Goal: Task Accomplishment & Management: Complete application form

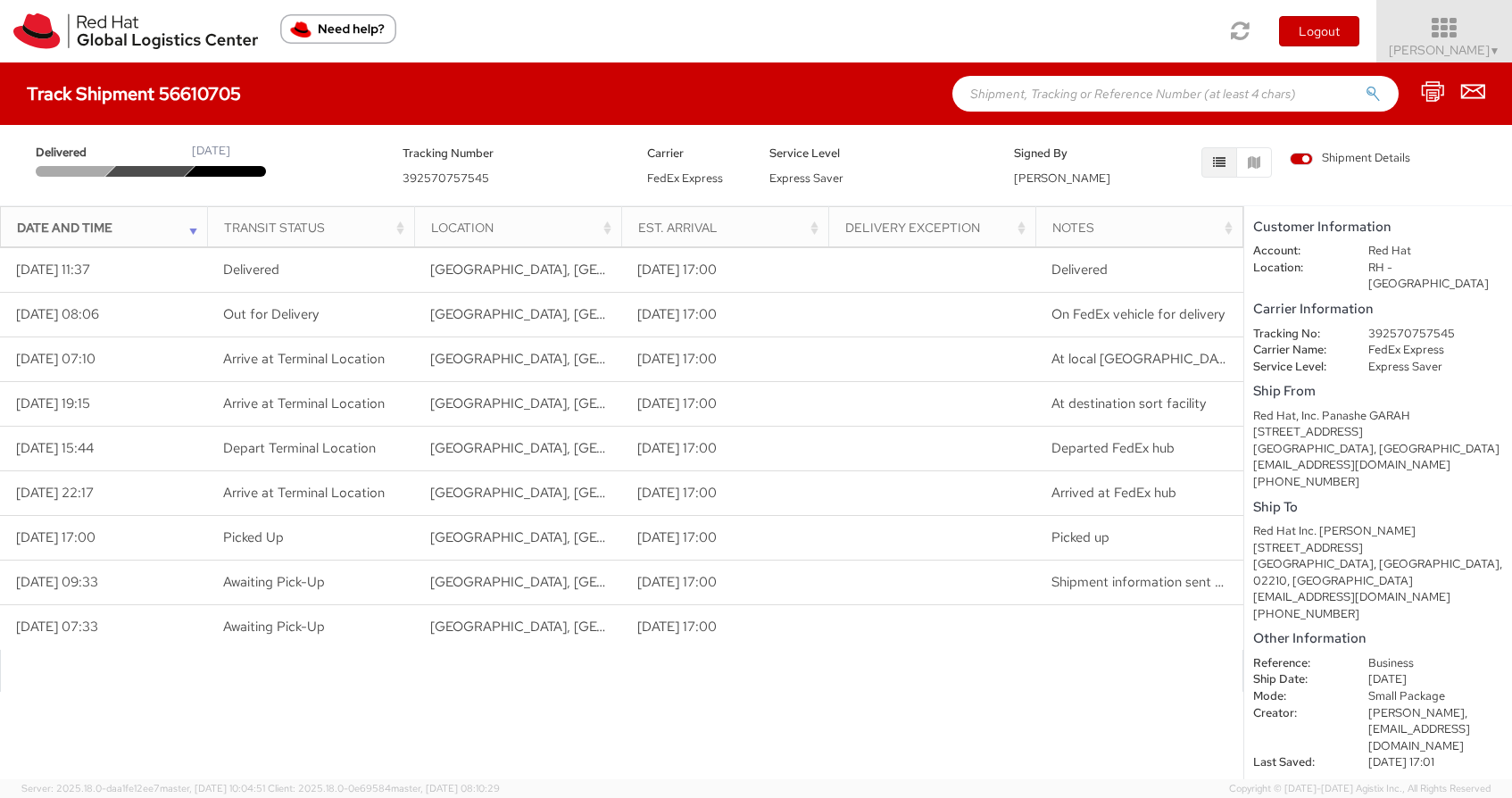
click at [1447, 39] on icon at bounding box center [1445, 28] width 157 height 25
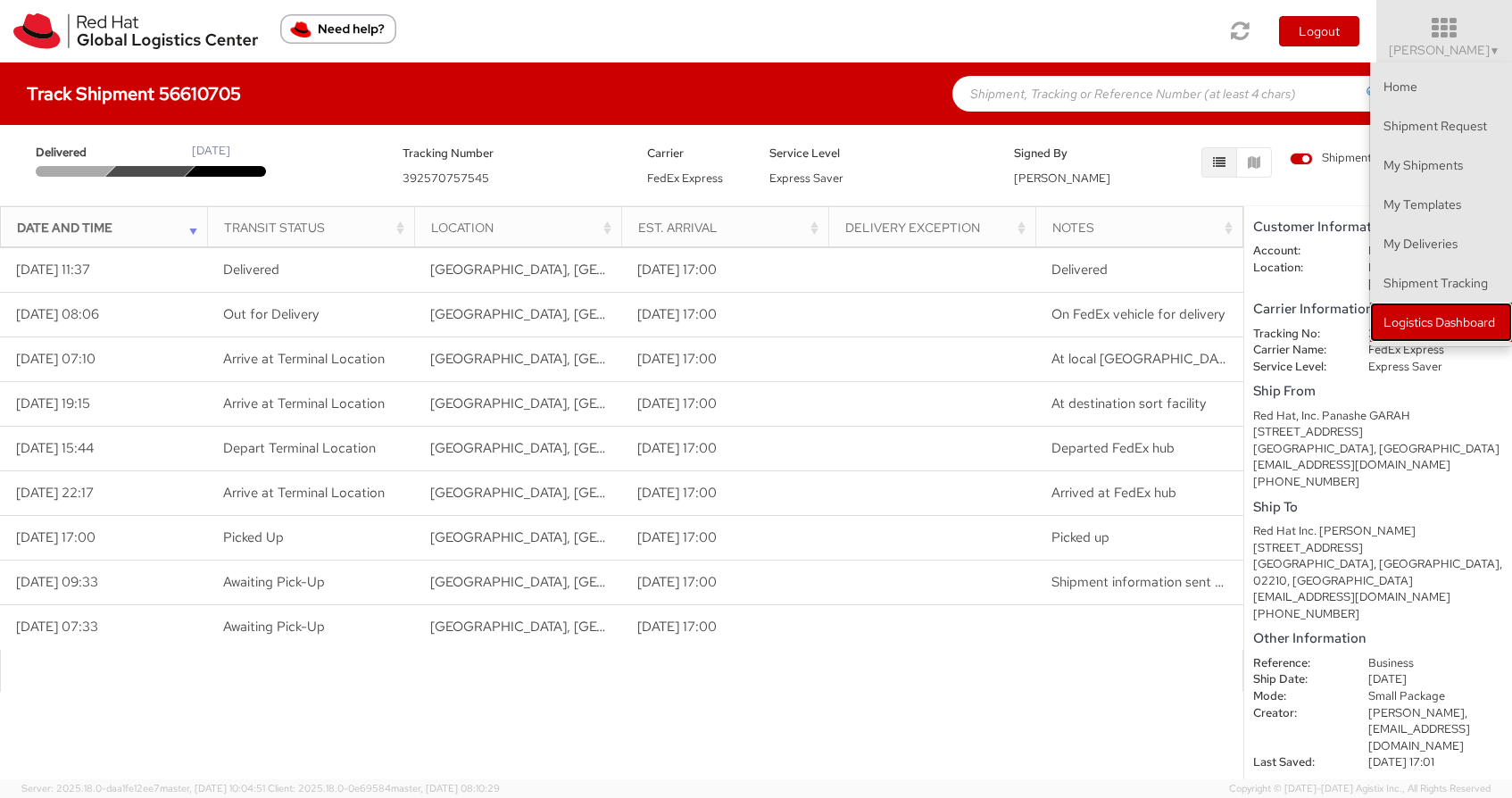
click at [1473, 315] on link "Logistics Dashboard" at bounding box center [1441, 322] width 142 height 39
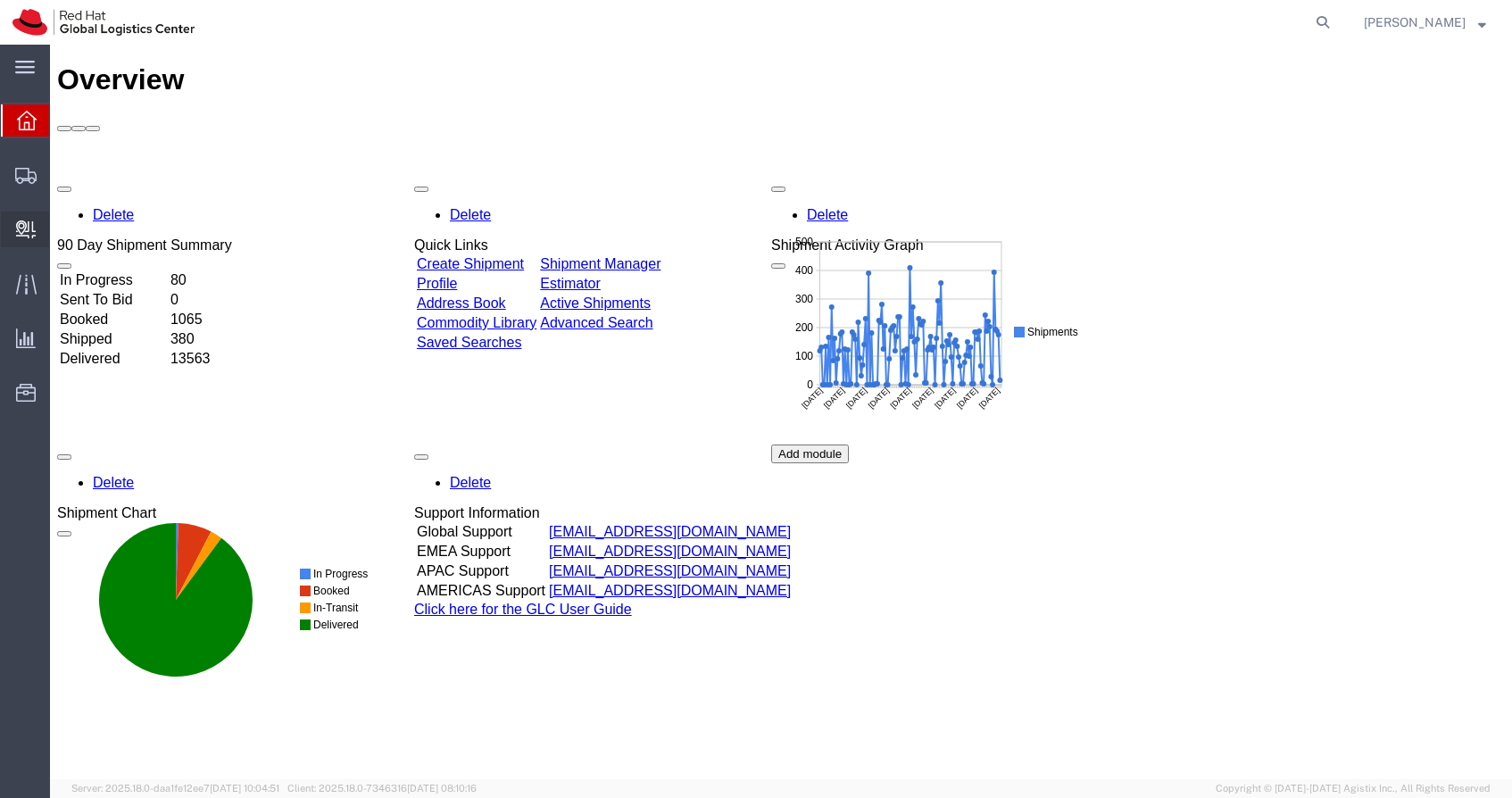
click at [0, 0] on span "Create Delivery" at bounding box center [0, 0] width 0 height 0
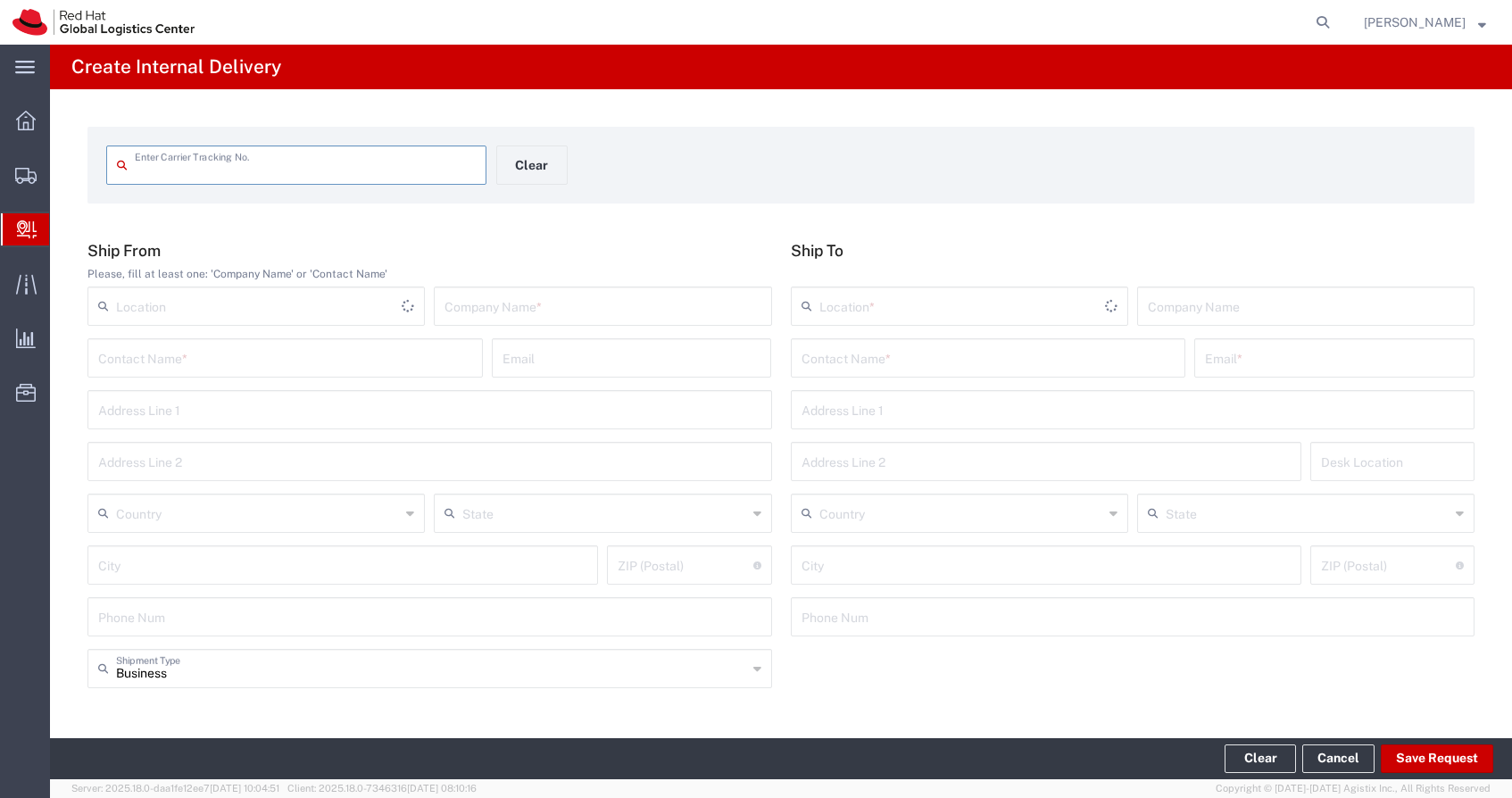
click at [249, 174] on input "text" at bounding box center [304, 163] width 341 height 31
type input "476038585550"
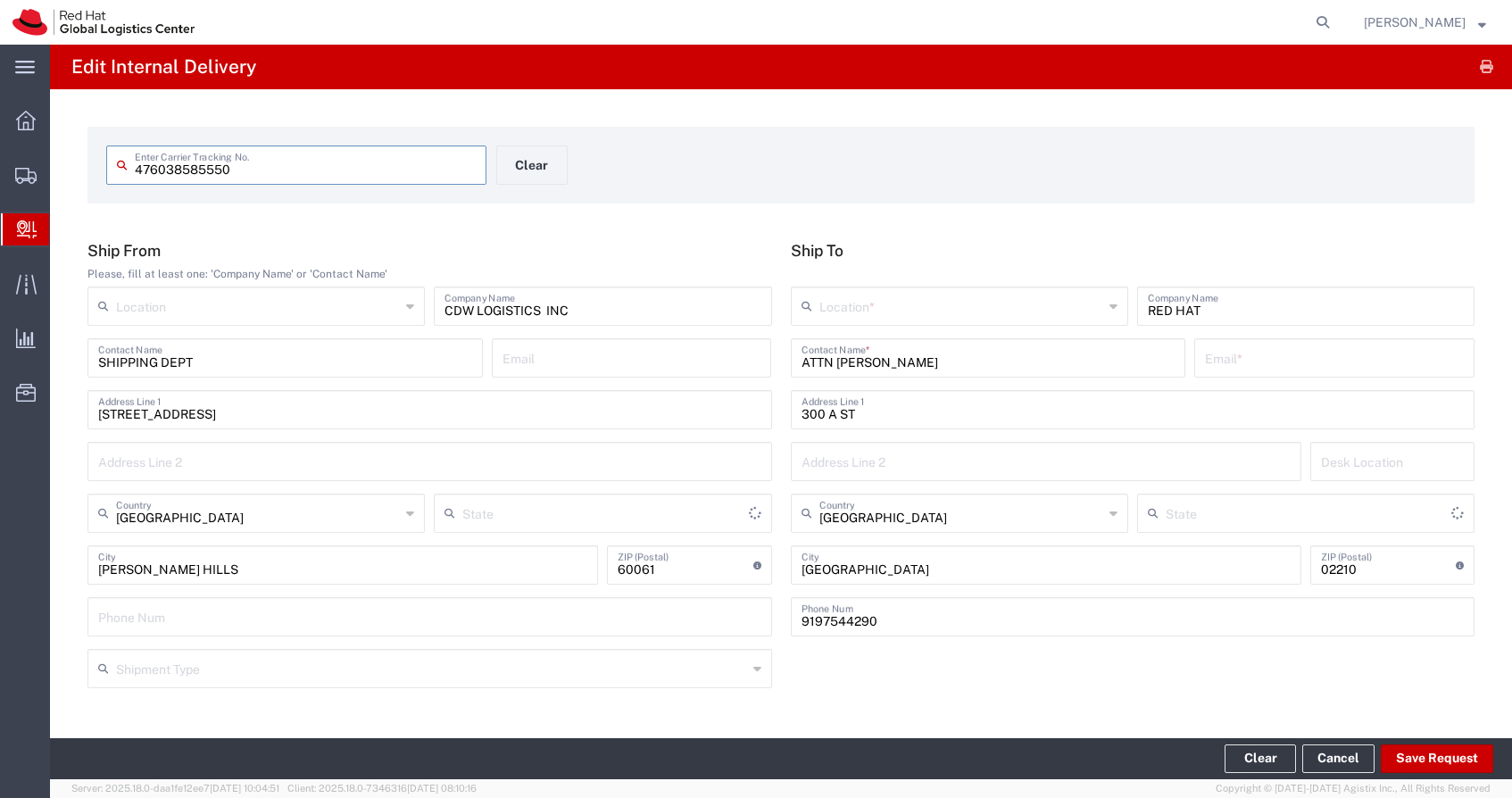
type input "[US_STATE]"
type input "Ground"
type input "Your Packaging"
type input "[US_STATE]"
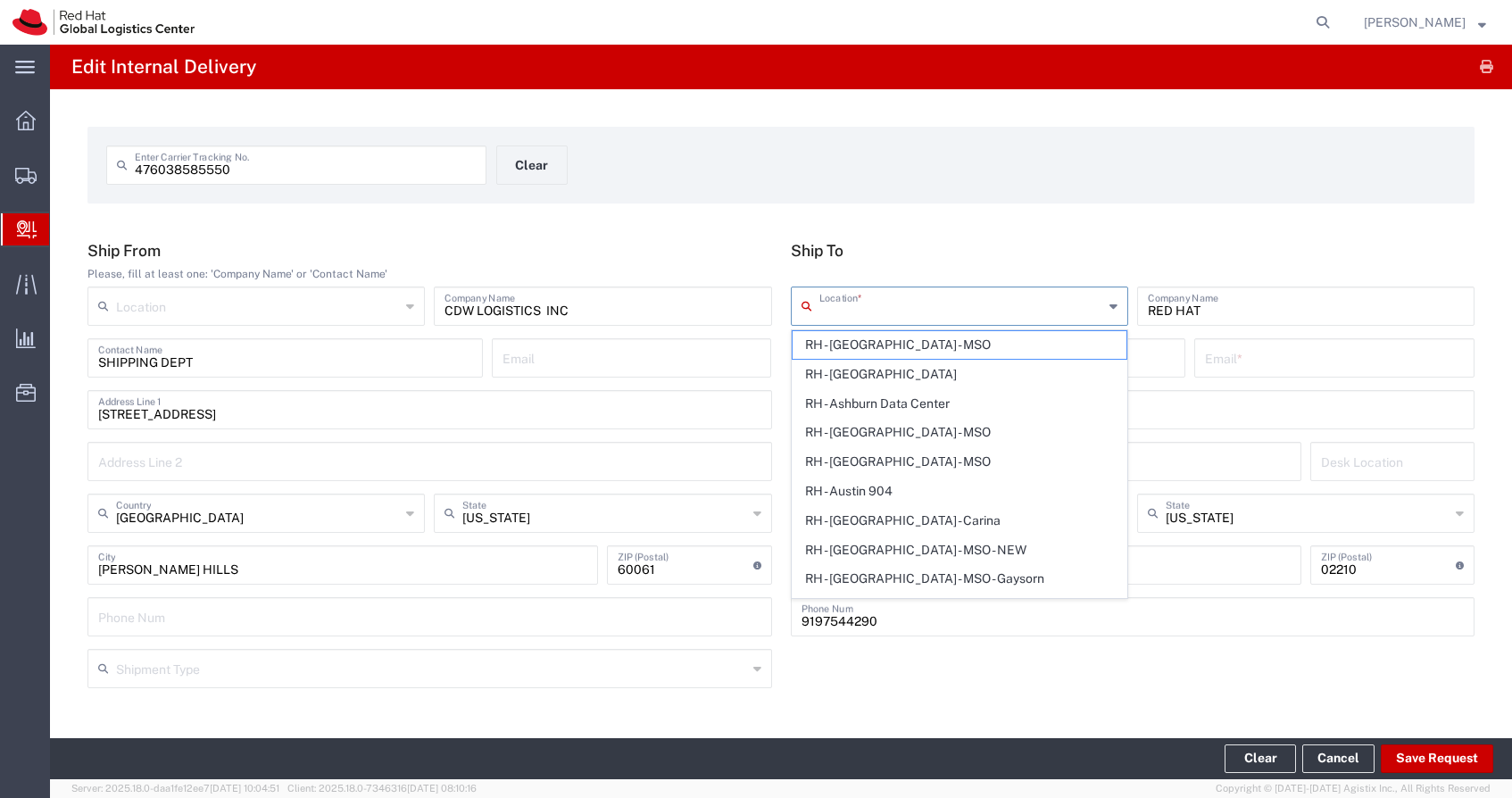
click at [913, 313] on input "text" at bounding box center [961, 305] width 284 height 31
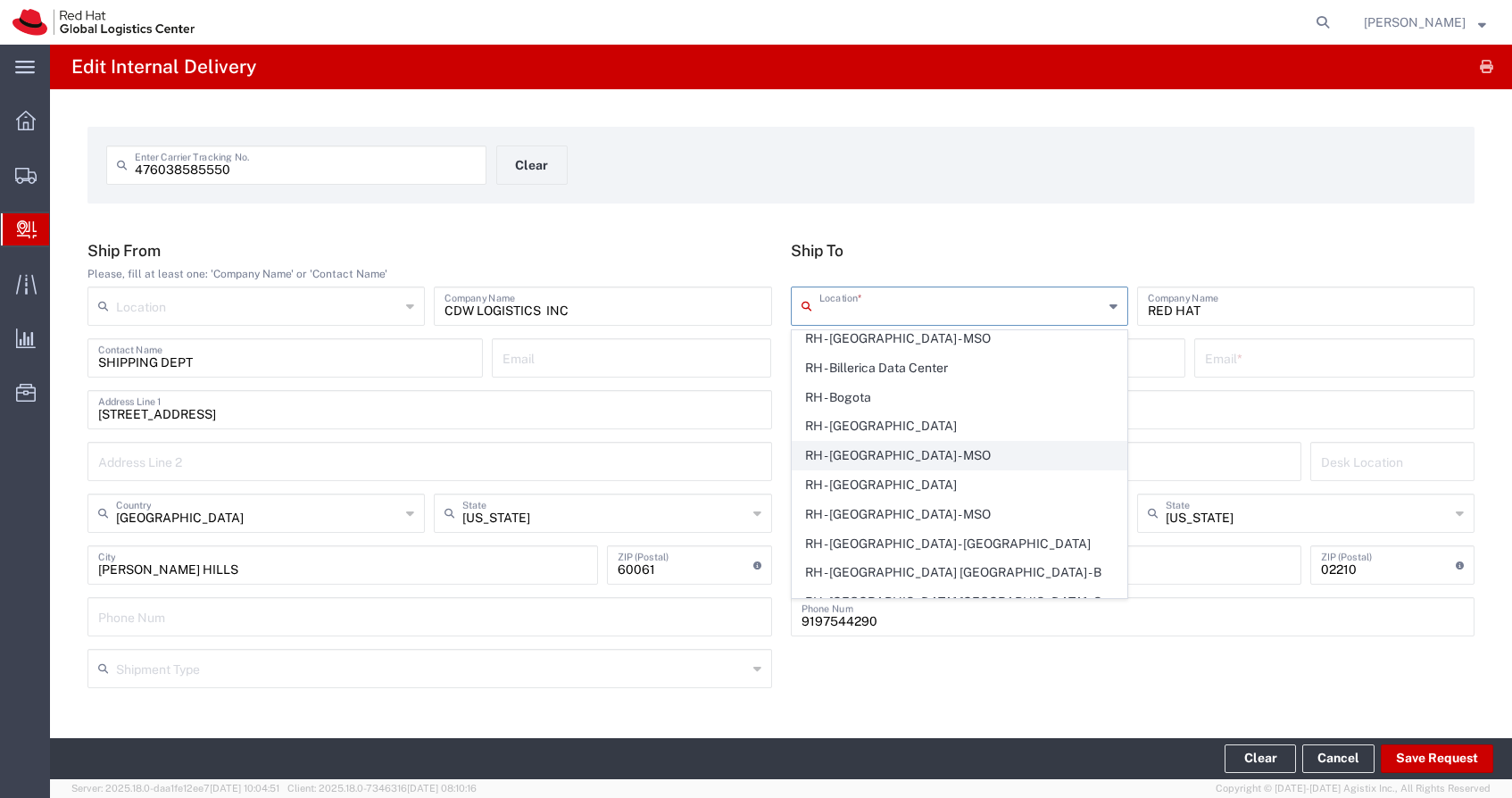
scroll to position [451, 0]
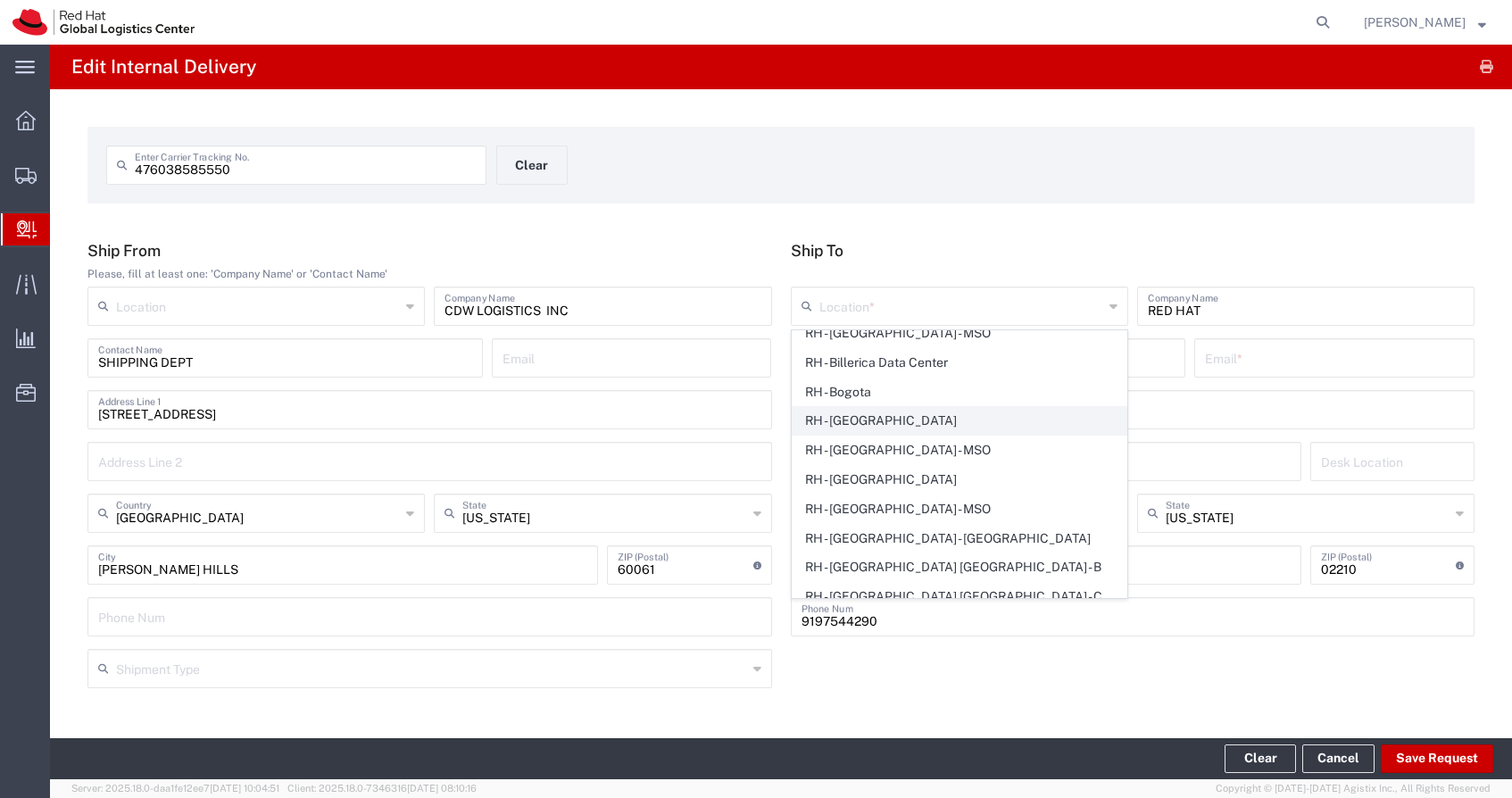
click at [896, 429] on span "RH - [GEOGRAPHIC_DATA]" at bounding box center [960, 420] width 334 height 28
type input "RH - [GEOGRAPHIC_DATA]"
type input "Red Hat Inc."
type input "[STREET_ADDRESS]"
type input "4th Floor"
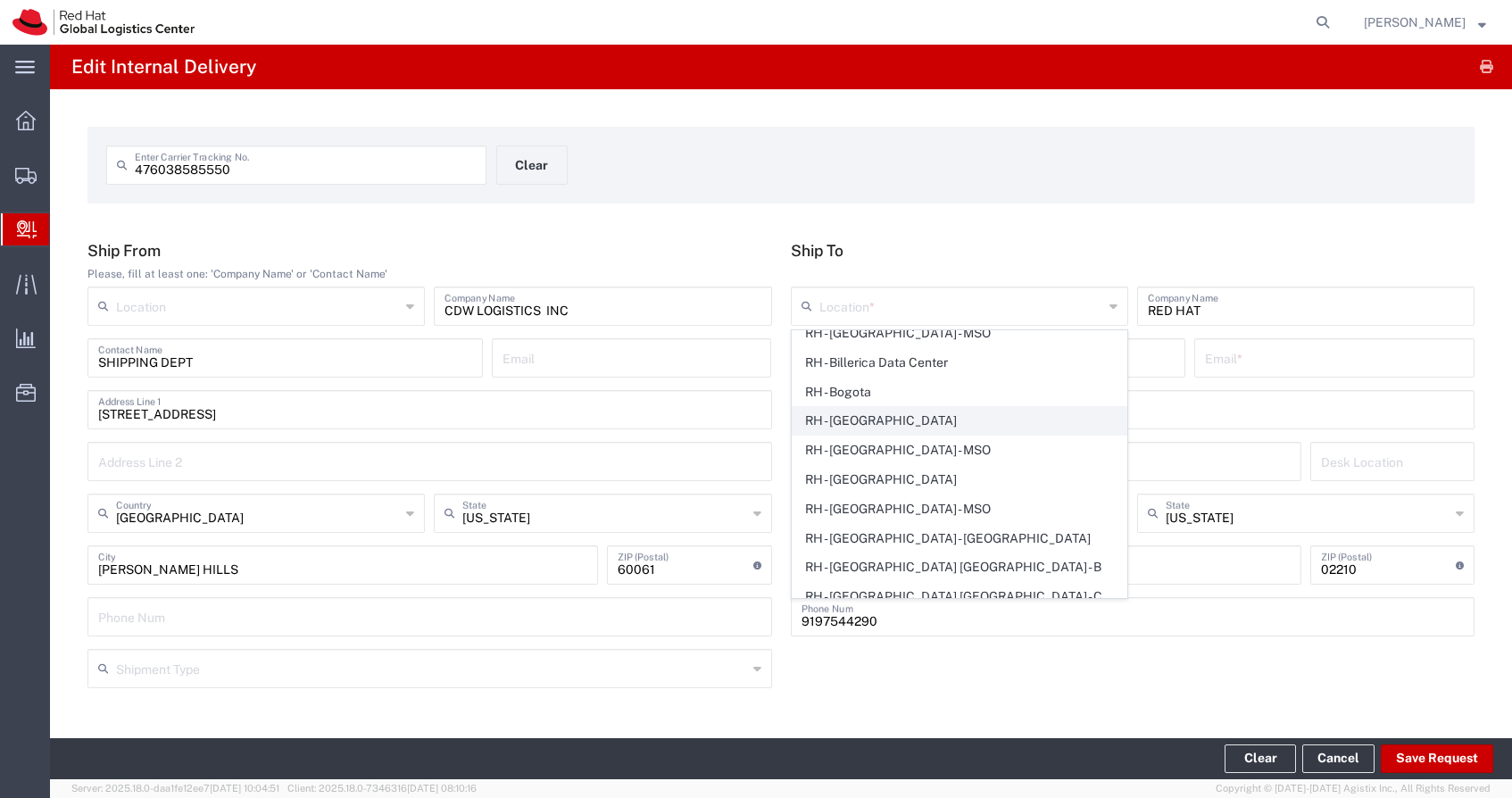
type input "[PHONE_NUMBER]"
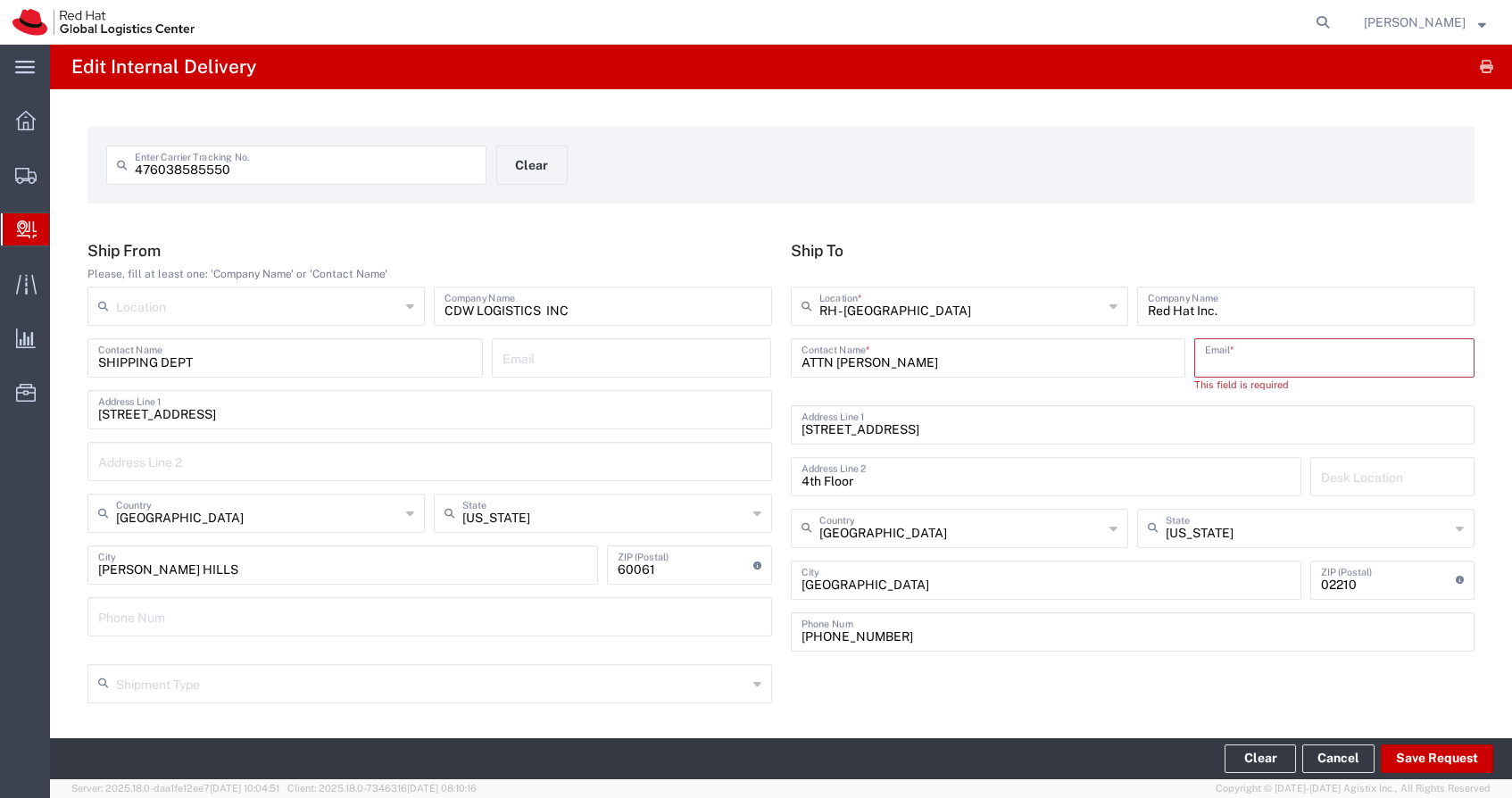
drag, startPoint x: 1303, startPoint y: 362, endPoint x: 1165, endPoint y: 361, distance: 138.0
click at [1303, 362] on input "text" at bounding box center [1334, 356] width 259 height 31
drag, startPoint x: 838, startPoint y: 359, endPoint x: 771, endPoint y: 353, distance: 67.3
click at [771, 353] on div "Ship From Please, fill at least one: 'Company Name' or 'Contact Name' Location …" at bounding box center [782, 453] width 1406 height 423
drag, startPoint x: 964, startPoint y: 358, endPoint x: 790, endPoint y: 355, distance: 174.0
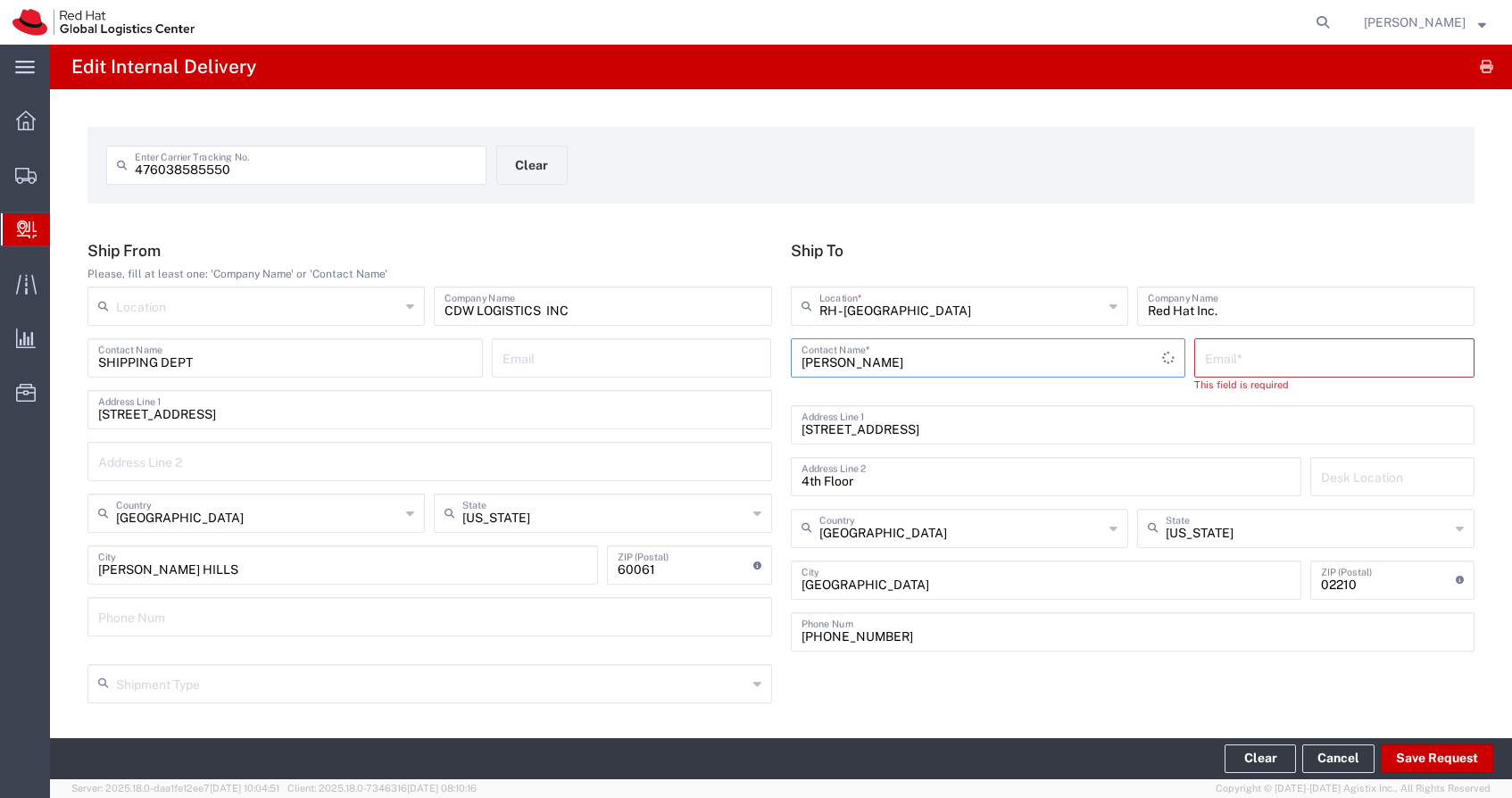
click at [791, 355] on div "[PERSON_NAME] Contact Name *" at bounding box center [988, 358] width 396 height 39
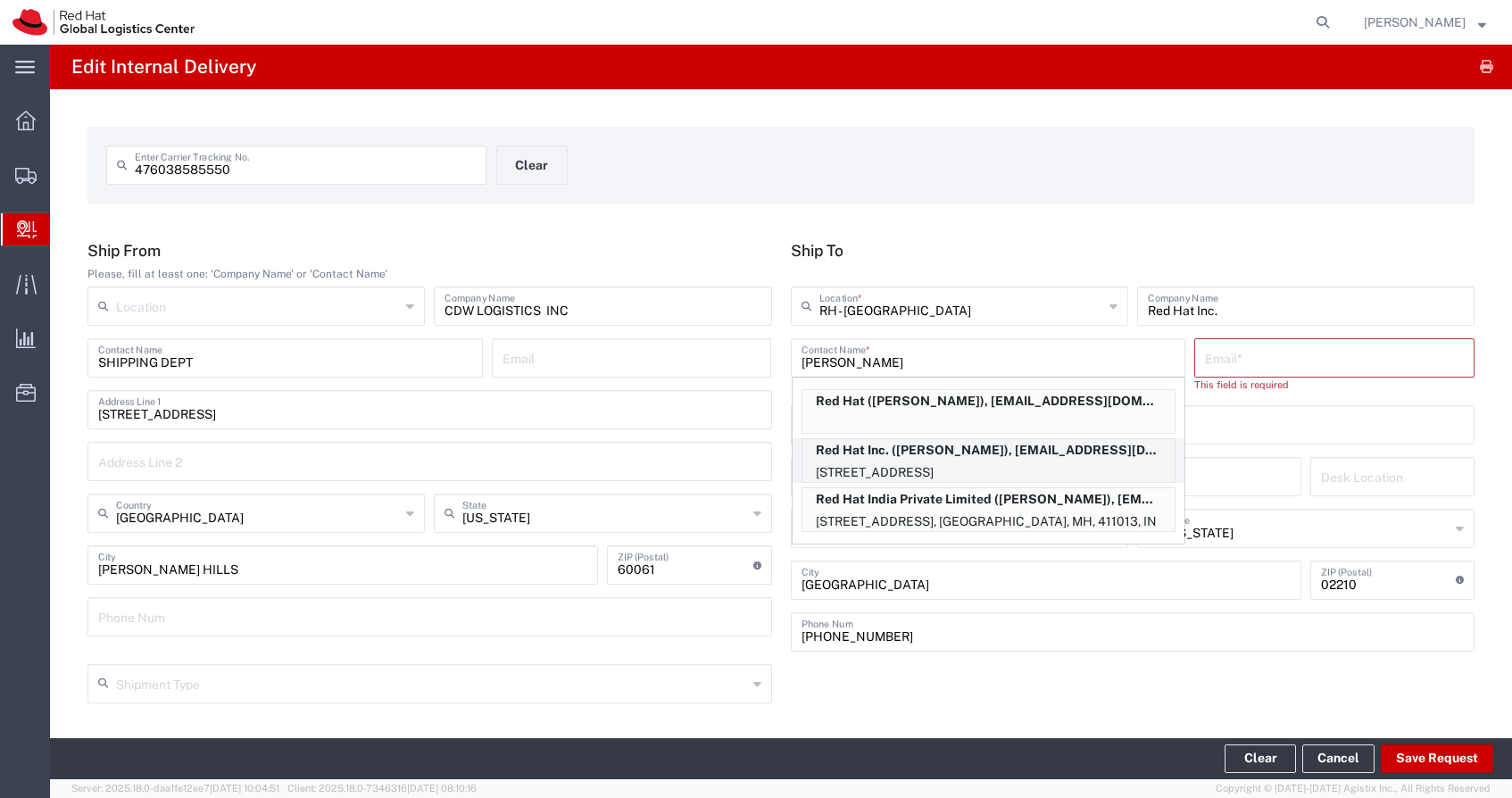
click at [1069, 459] on p "Red Hat Inc. ([PERSON_NAME]), [EMAIL_ADDRESS][DOMAIN_NAME]" at bounding box center [988, 451] width 372 height 23
type input "[PERSON_NAME]"
type input "[EMAIL_ADDRESS][DOMAIN_NAME]"
type input "FLEX"
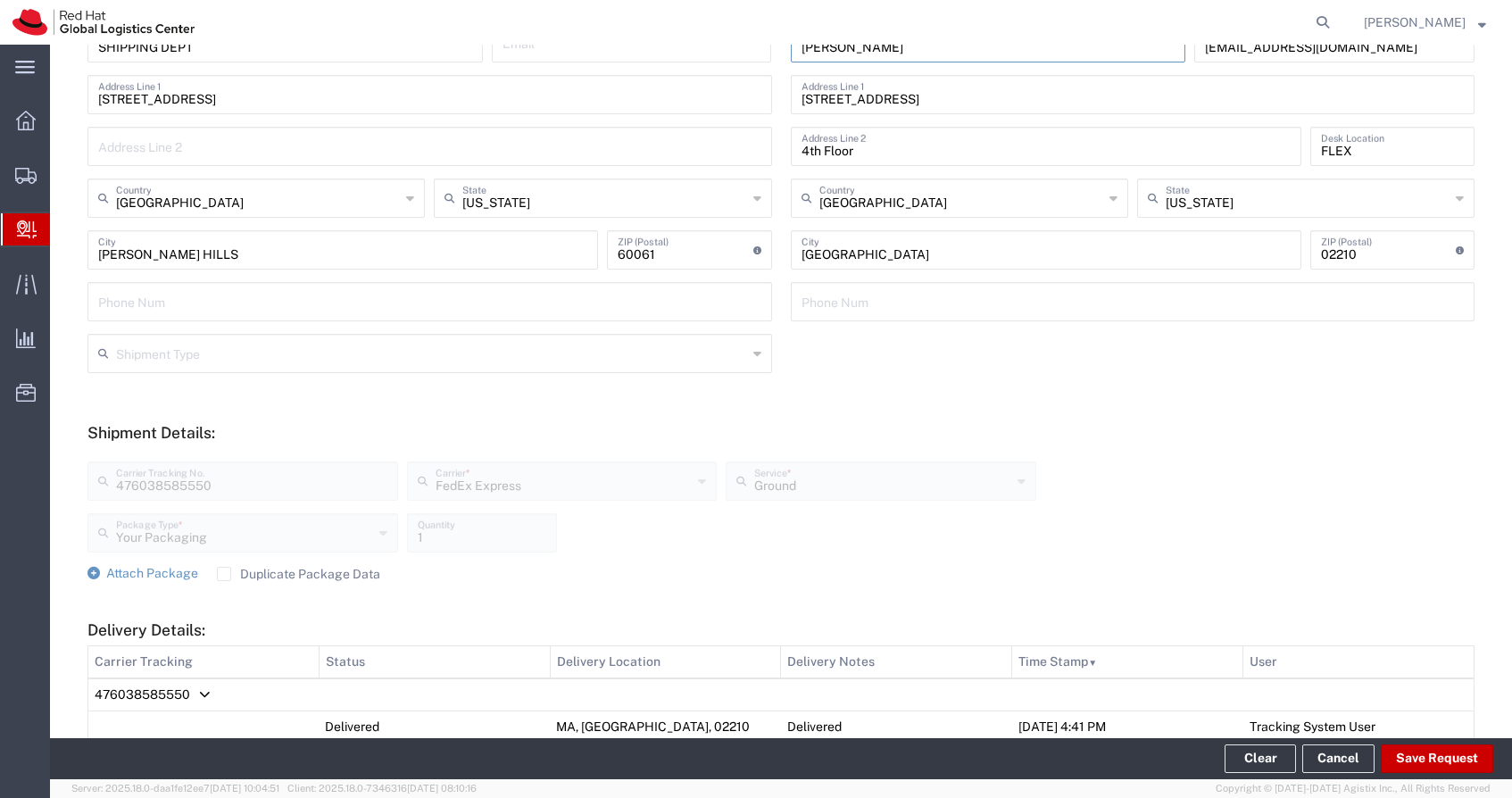
scroll to position [370, 0]
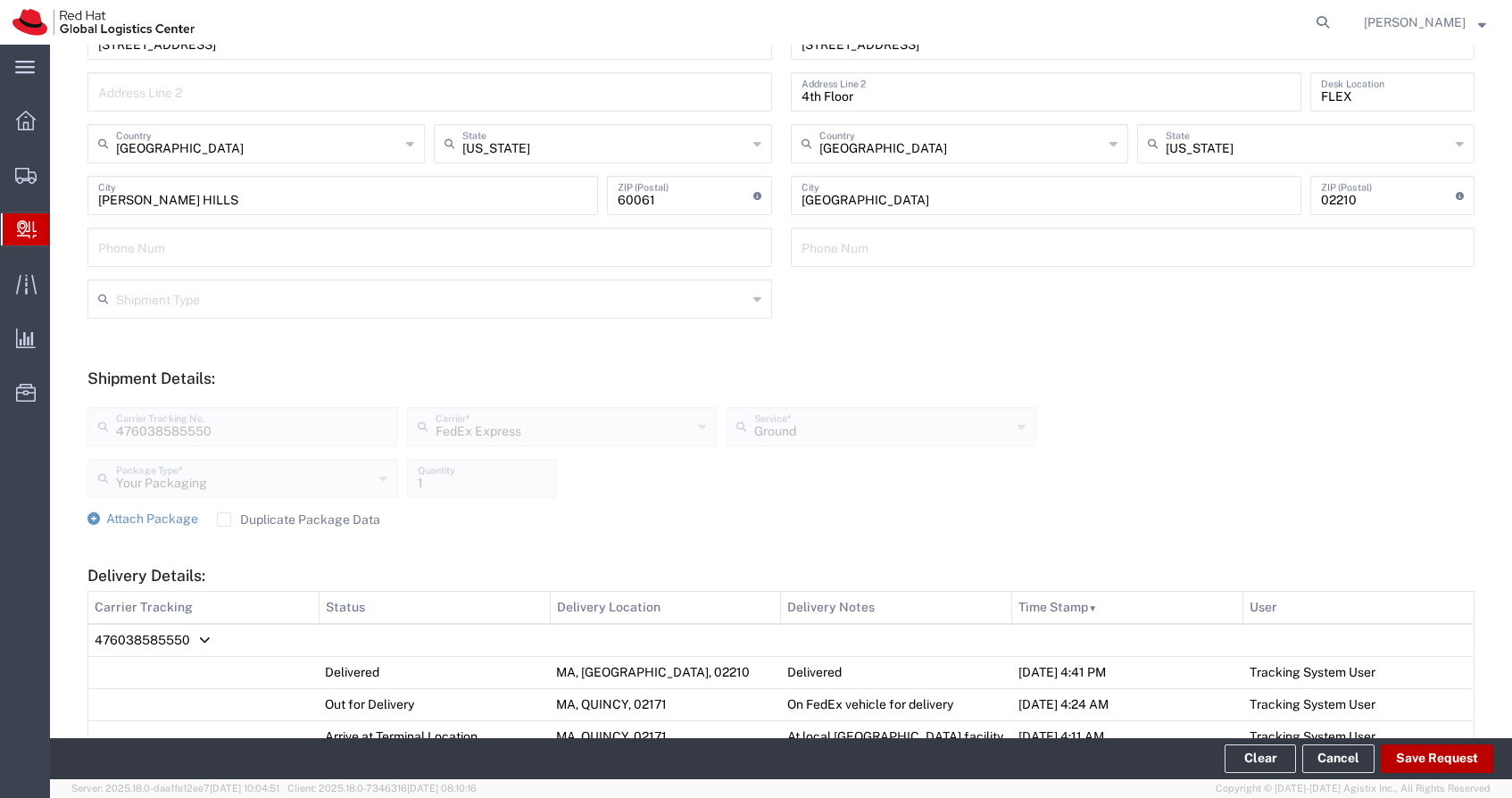
click at [1447, 757] on button "Save Request" at bounding box center [1437, 759] width 113 height 28
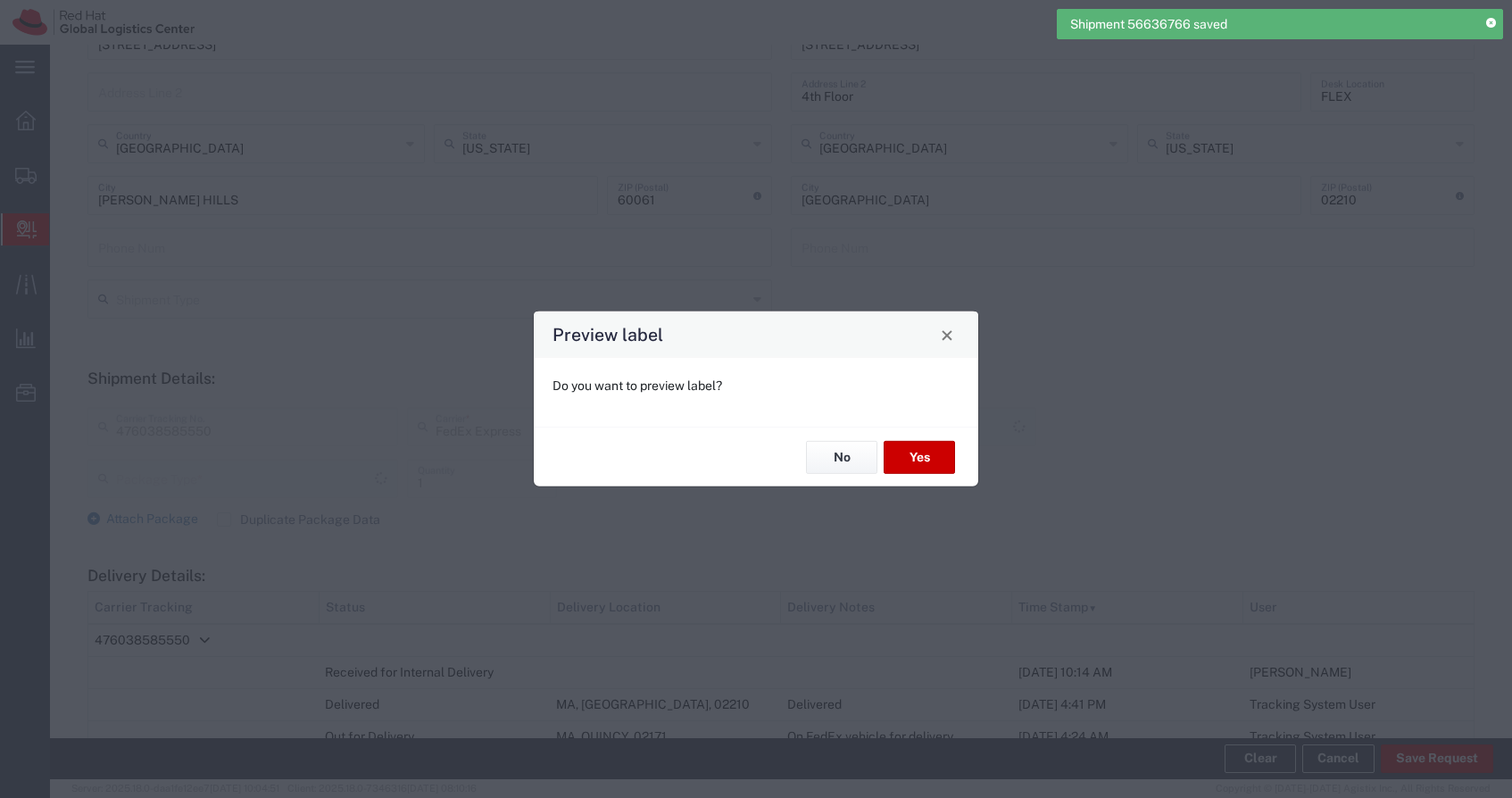
type input "Your Packaging"
type input "Ground"
click at [939, 465] on button "Yes" at bounding box center [919, 457] width 71 height 33
